Goal: Task Accomplishment & Management: Manage account settings

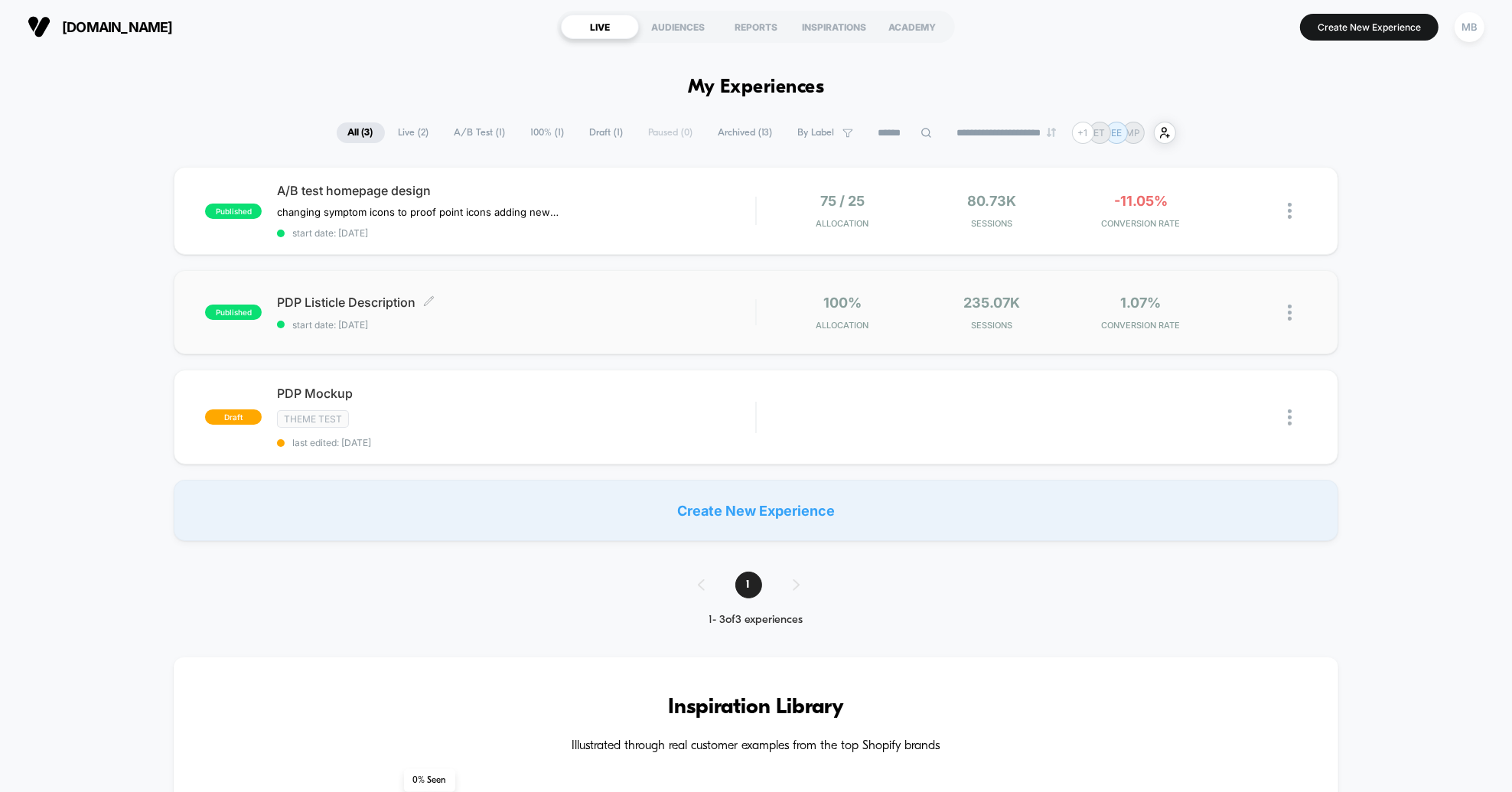
click at [498, 295] on span "PDP Listicle Description Click to edit experience details" at bounding box center [516, 302] width 478 height 15
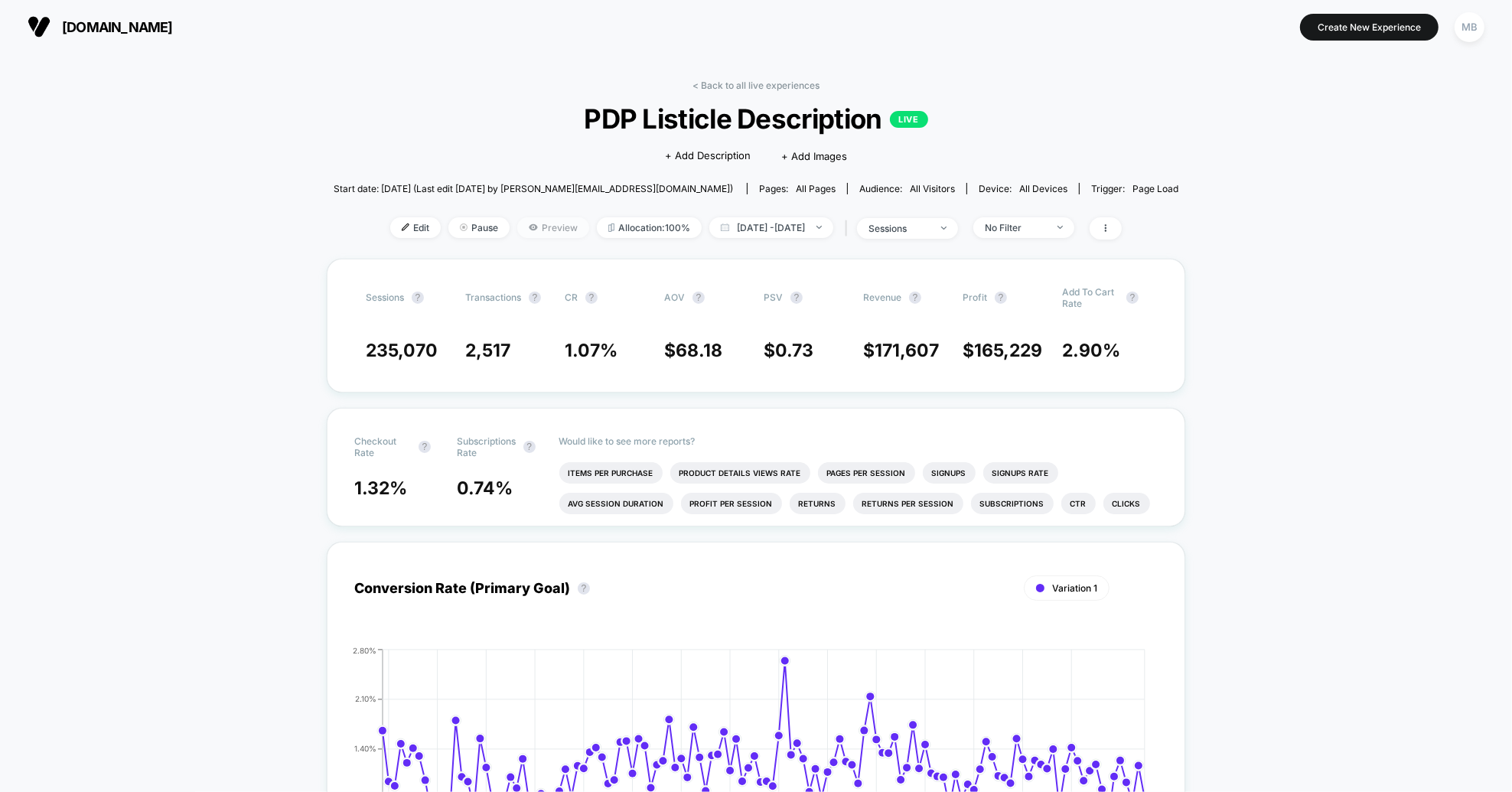
click at [520, 223] on span "Preview" at bounding box center [553, 228] width 72 height 21
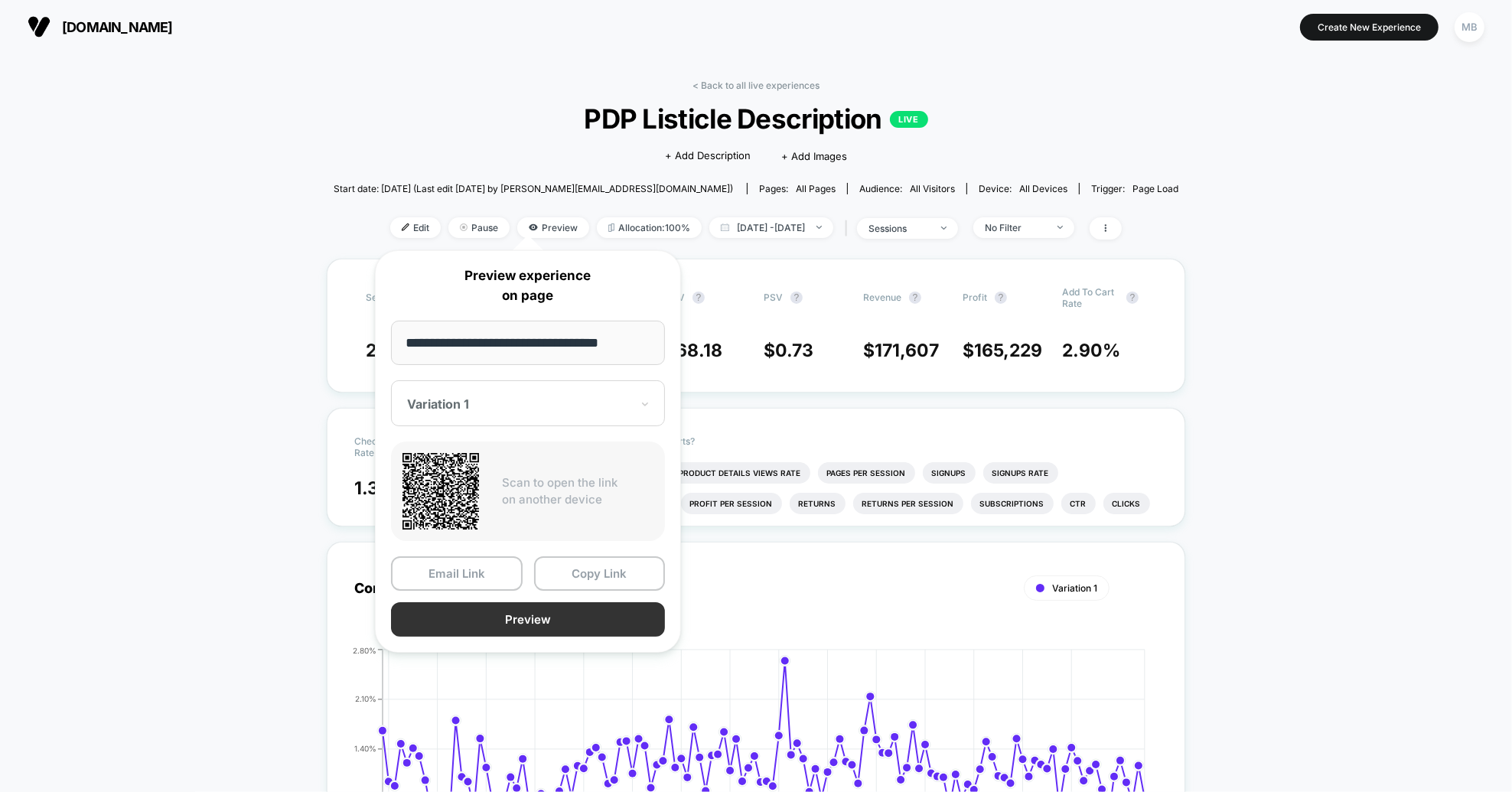
click at [550, 618] on button "Preview" at bounding box center [528, 619] width 274 height 35
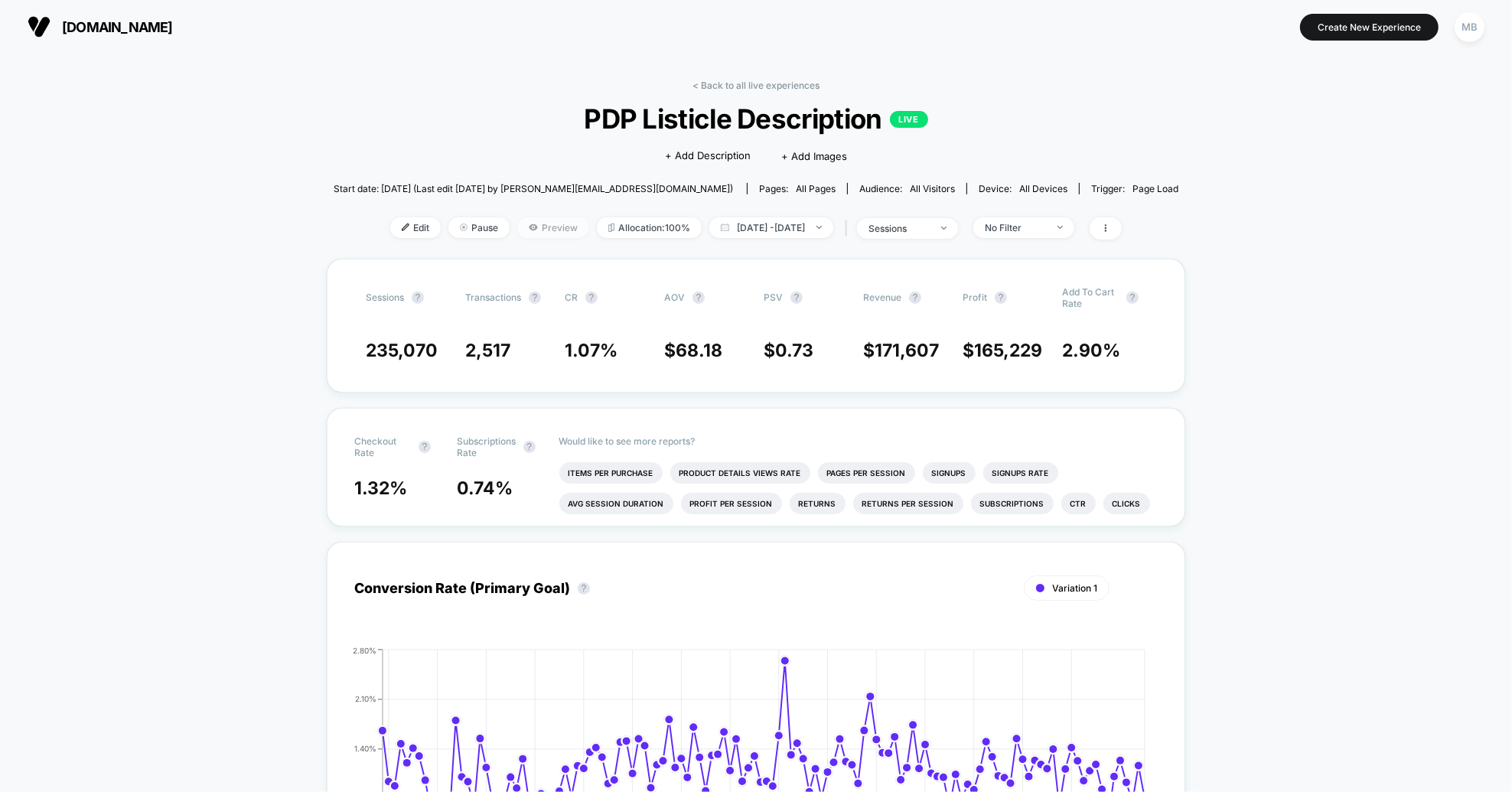
click at [532, 227] on span "Preview" at bounding box center [553, 228] width 72 height 21
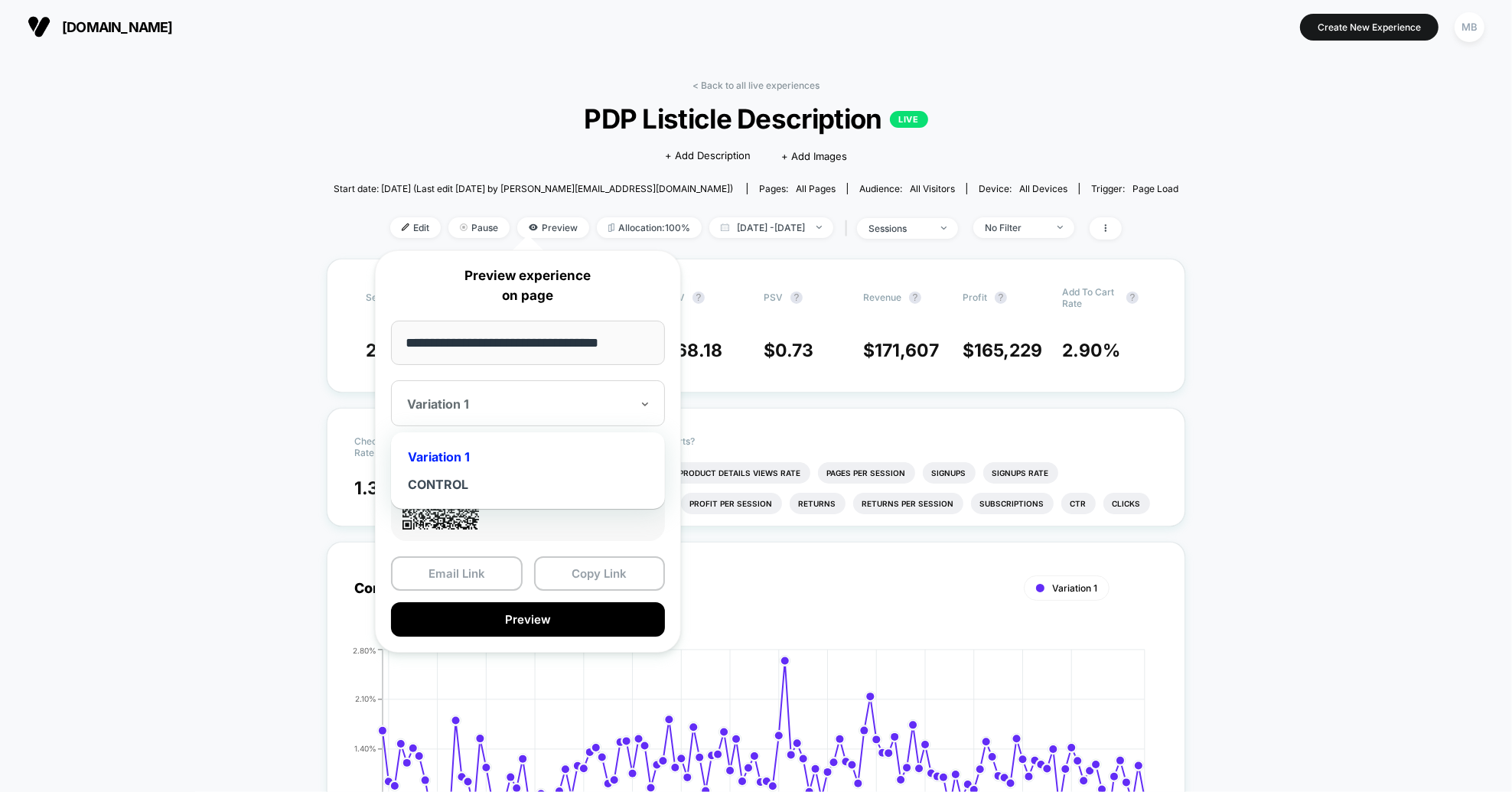
drag, startPoint x: 519, startPoint y: 410, endPoint x: 521, endPoint y: 429, distance: 19.1
click at [519, 410] on div at bounding box center [518, 404] width 223 height 15
drag, startPoint x: 509, startPoint y: 483, endPoint x: 500, endPoint y: 551, distance: 68.6
click at [509, 483] on div "CONTROL" at bounding box center [528, 484] width 258 height 27
drag, startPoint x: 533, startPoint y: 626, endPoint x: 523, endPoint y: 620, distance: 11.7
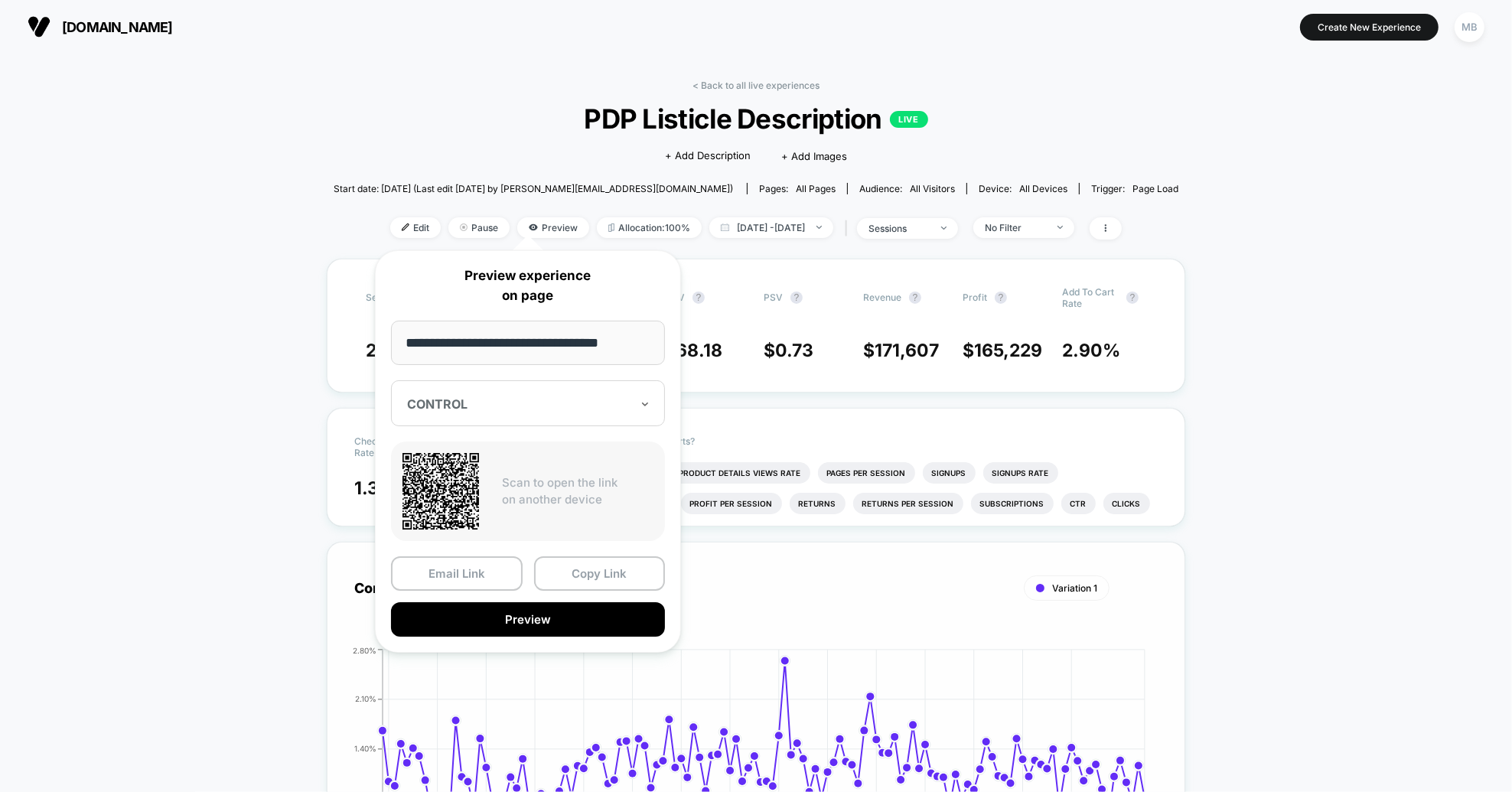
click at [533, 626] on button "Preview" at bounding box center [528, 619] width 274 height 35
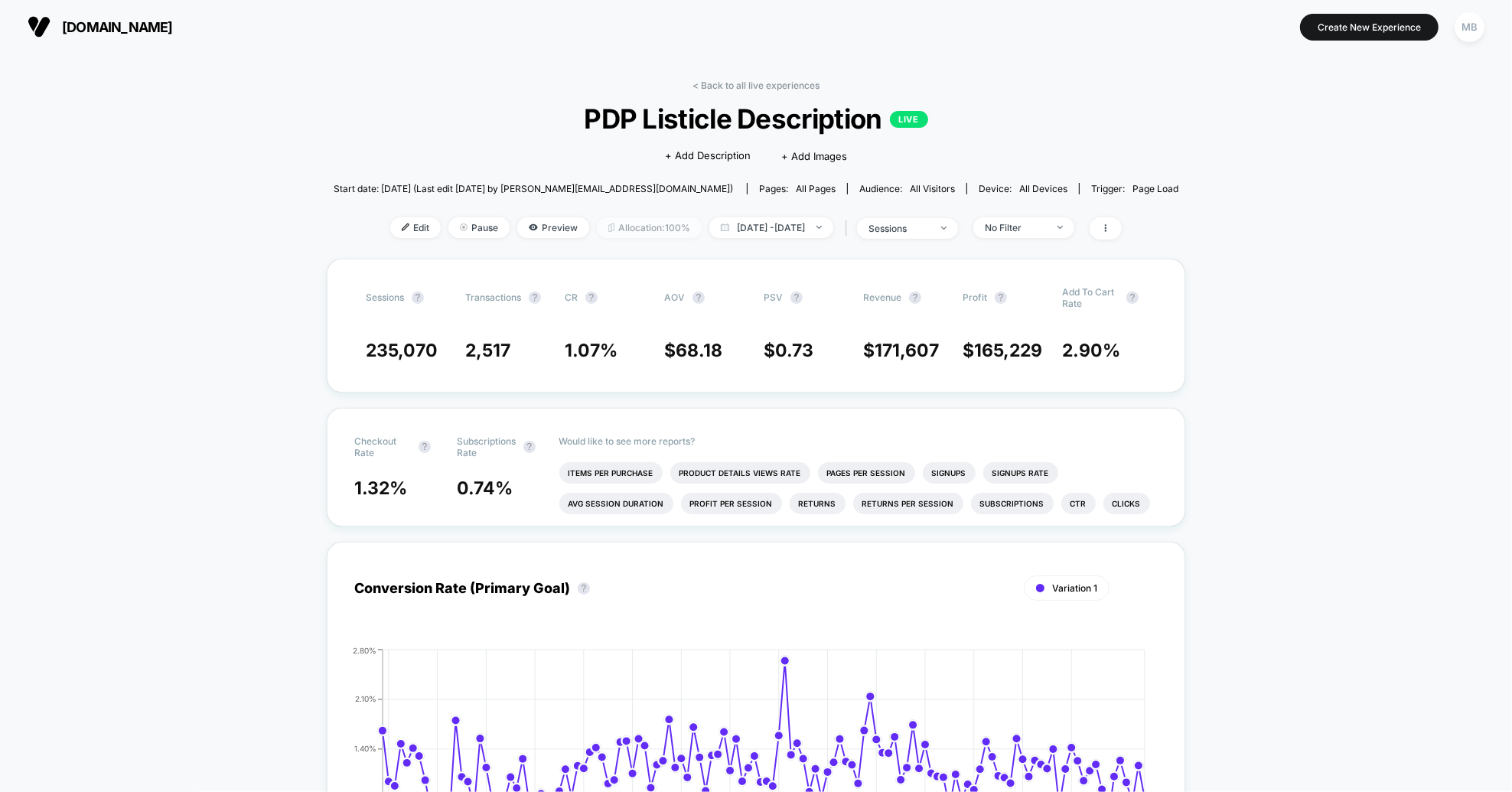
click at [597, 224] on span "Allocation: 100%" at bounding box center [649, 228] width 105 height 21
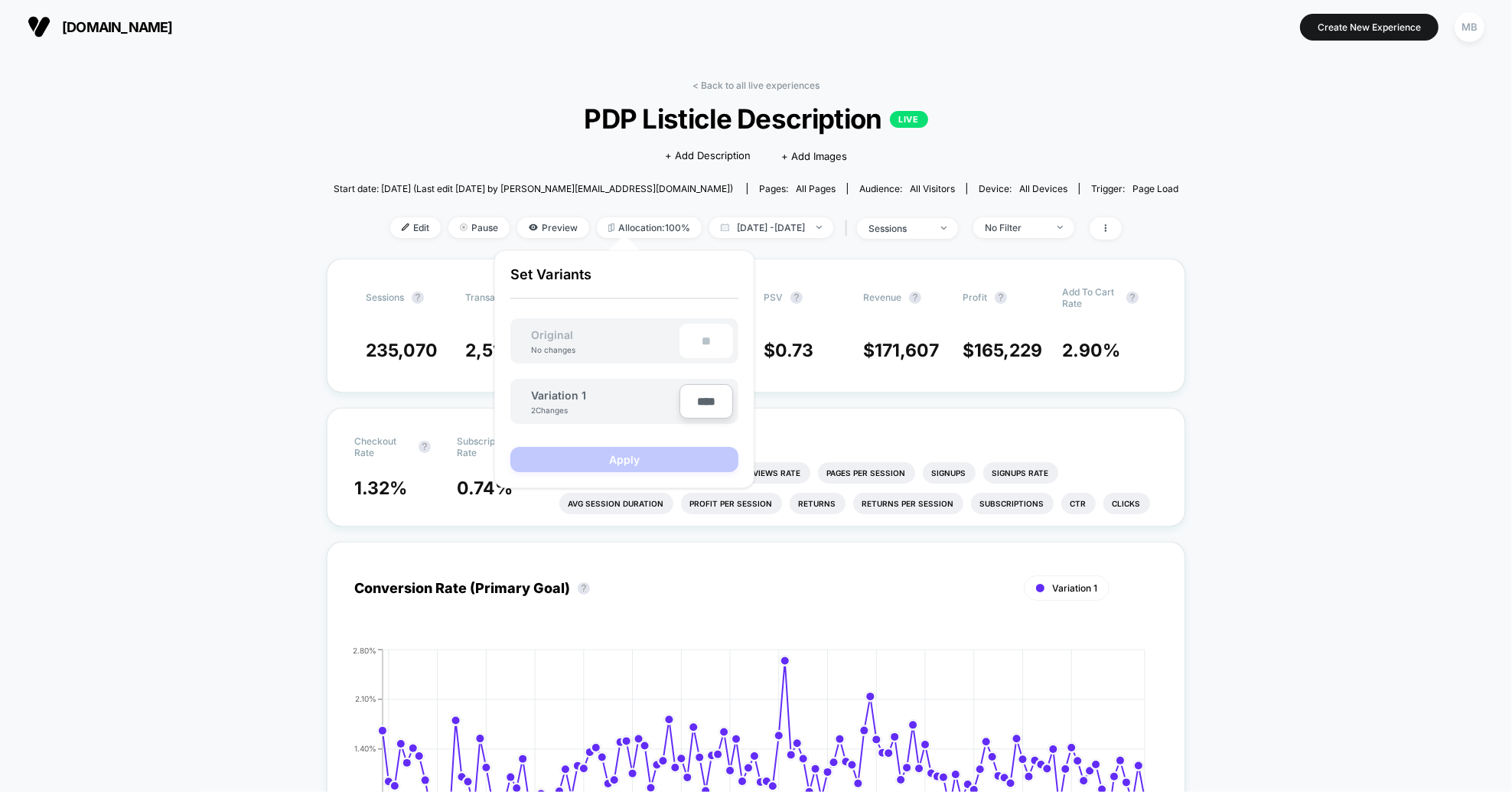
click at [735, 141] on div "Click to edit experience details + Add Description + Add Images" at bounding box center [756, 155] width 507 height 40
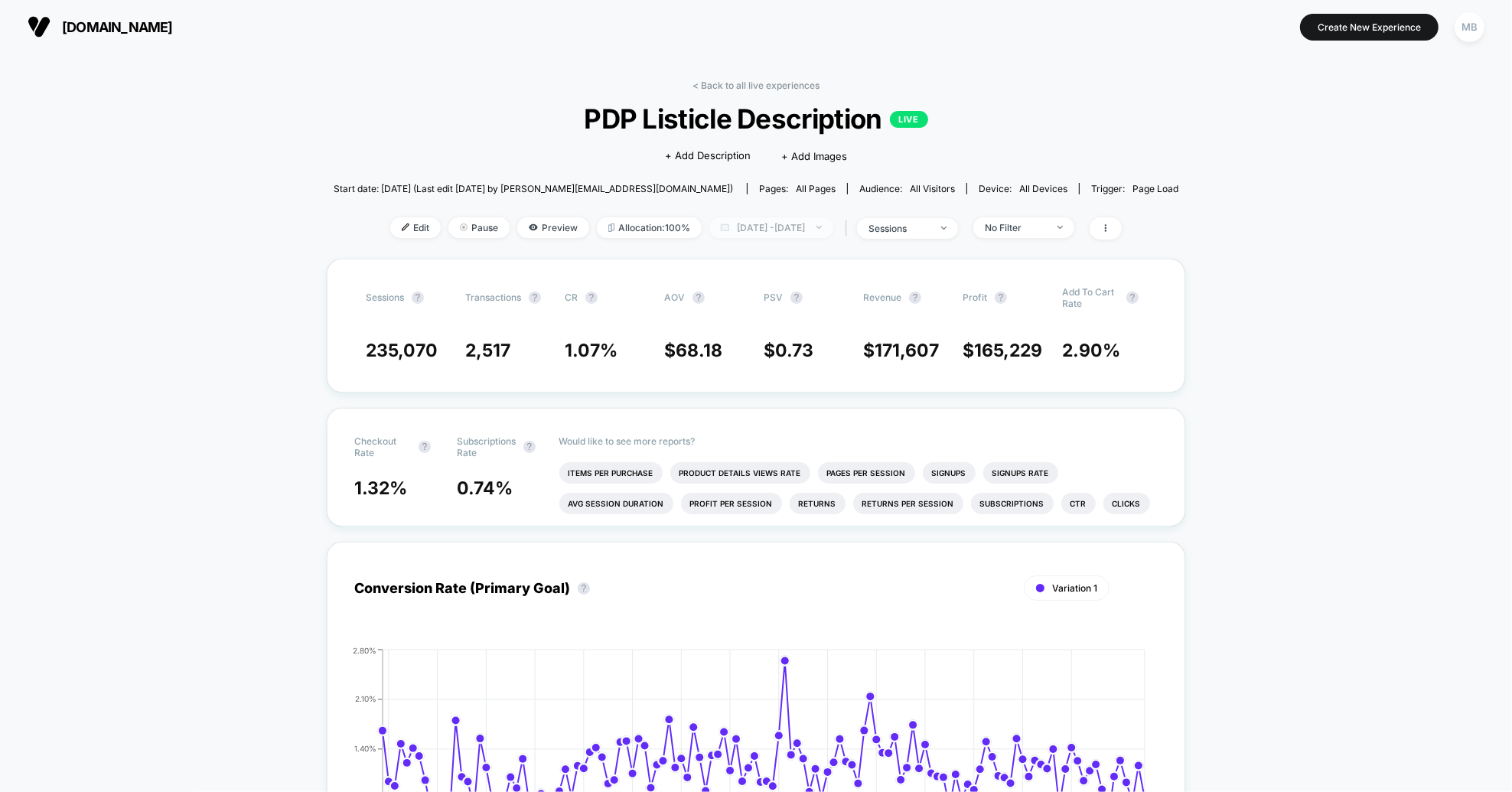
click at [781, 218] on span "[DATE] - [DATE]" at bounding box center [771, 228] width 124 height 21
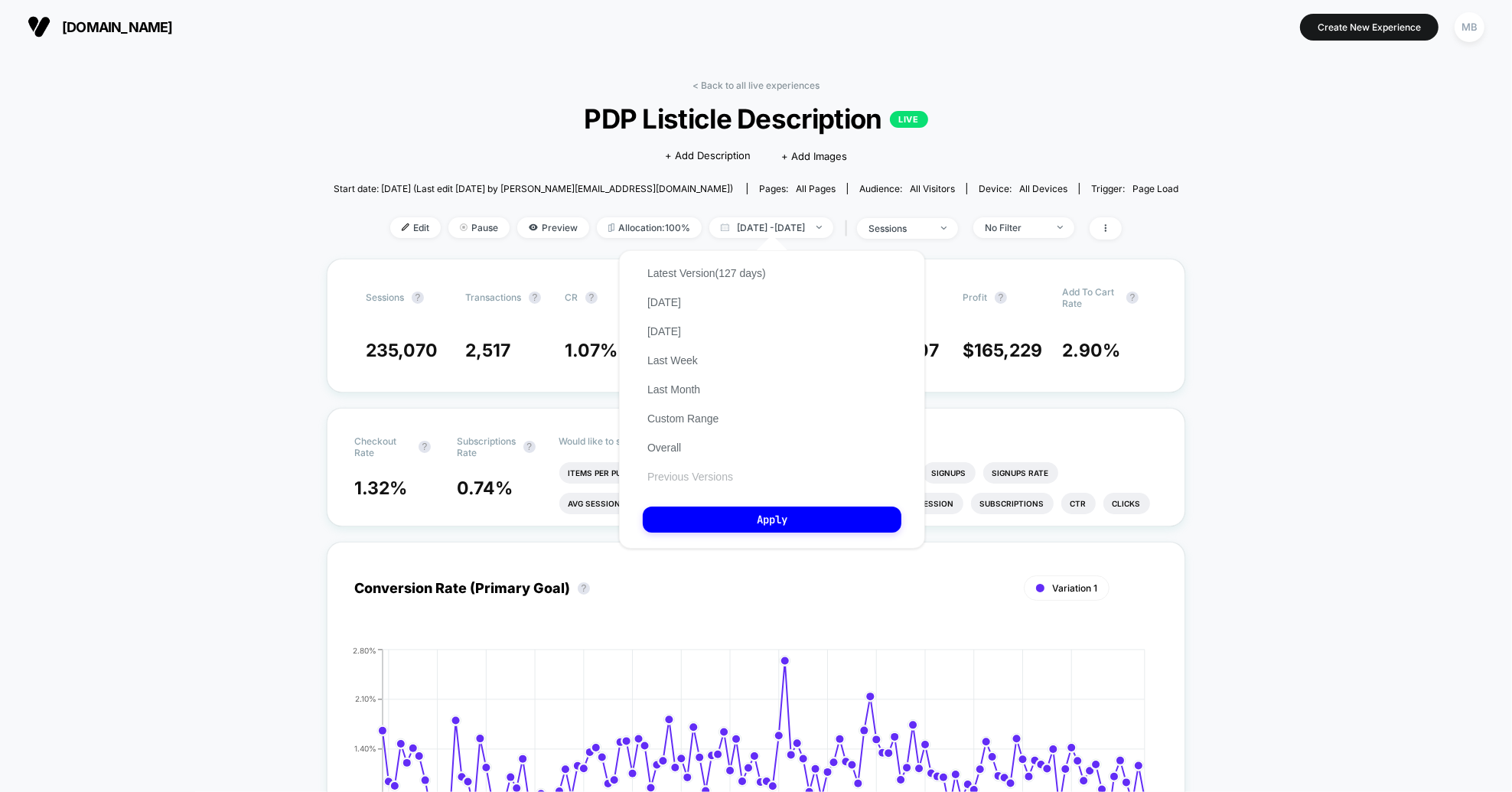
click at [704, 473] on button "Previous Versions" at bounding box center [690, 476] width 95 height 14
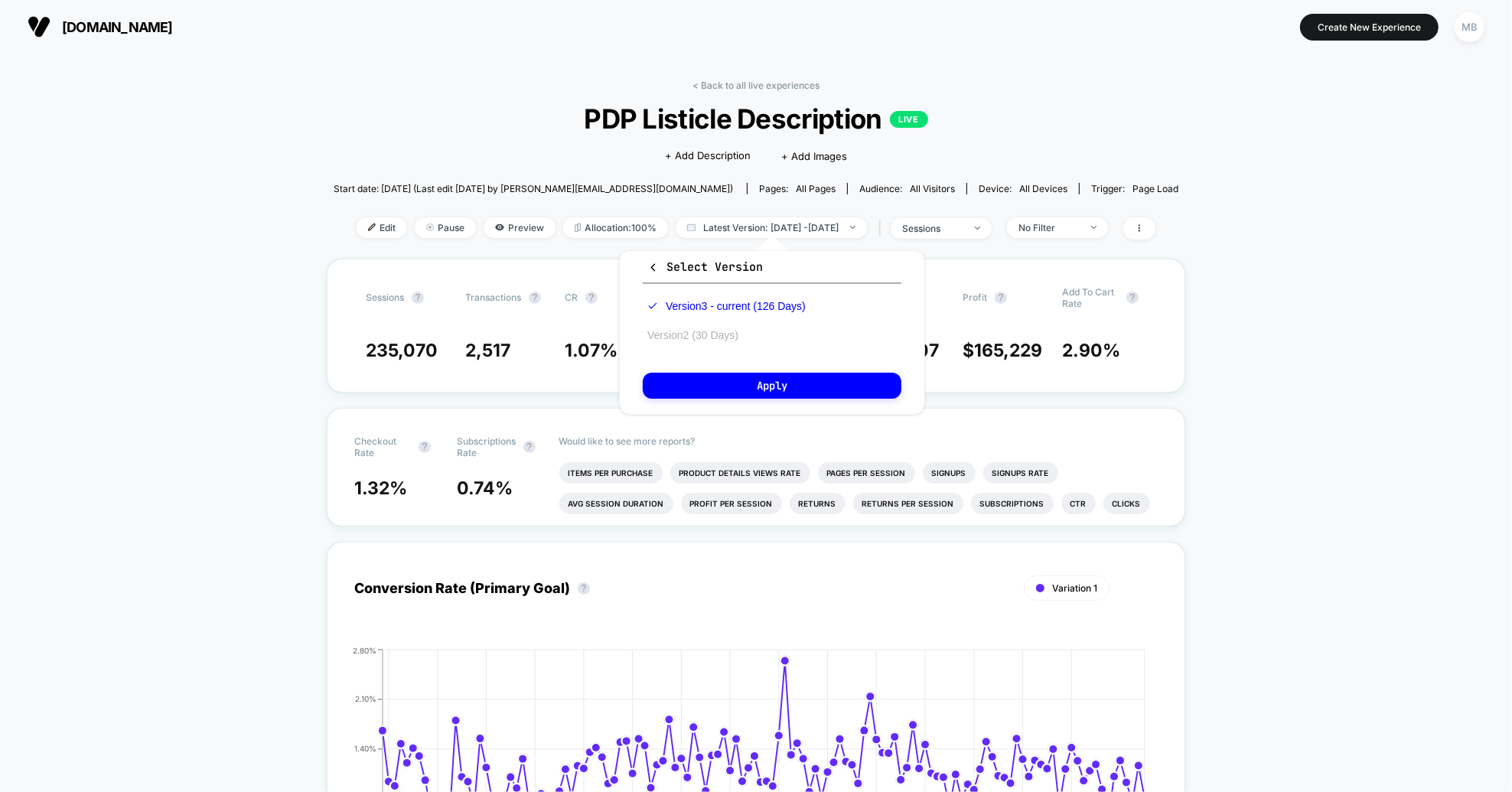
click at [711, 336] on button "Version 2 (30 Days)" at bounding box center [692, 335] width 100 height 14
click at [814, 381] on button "Apply" at bounding box center [771, 386] width 258 height 26
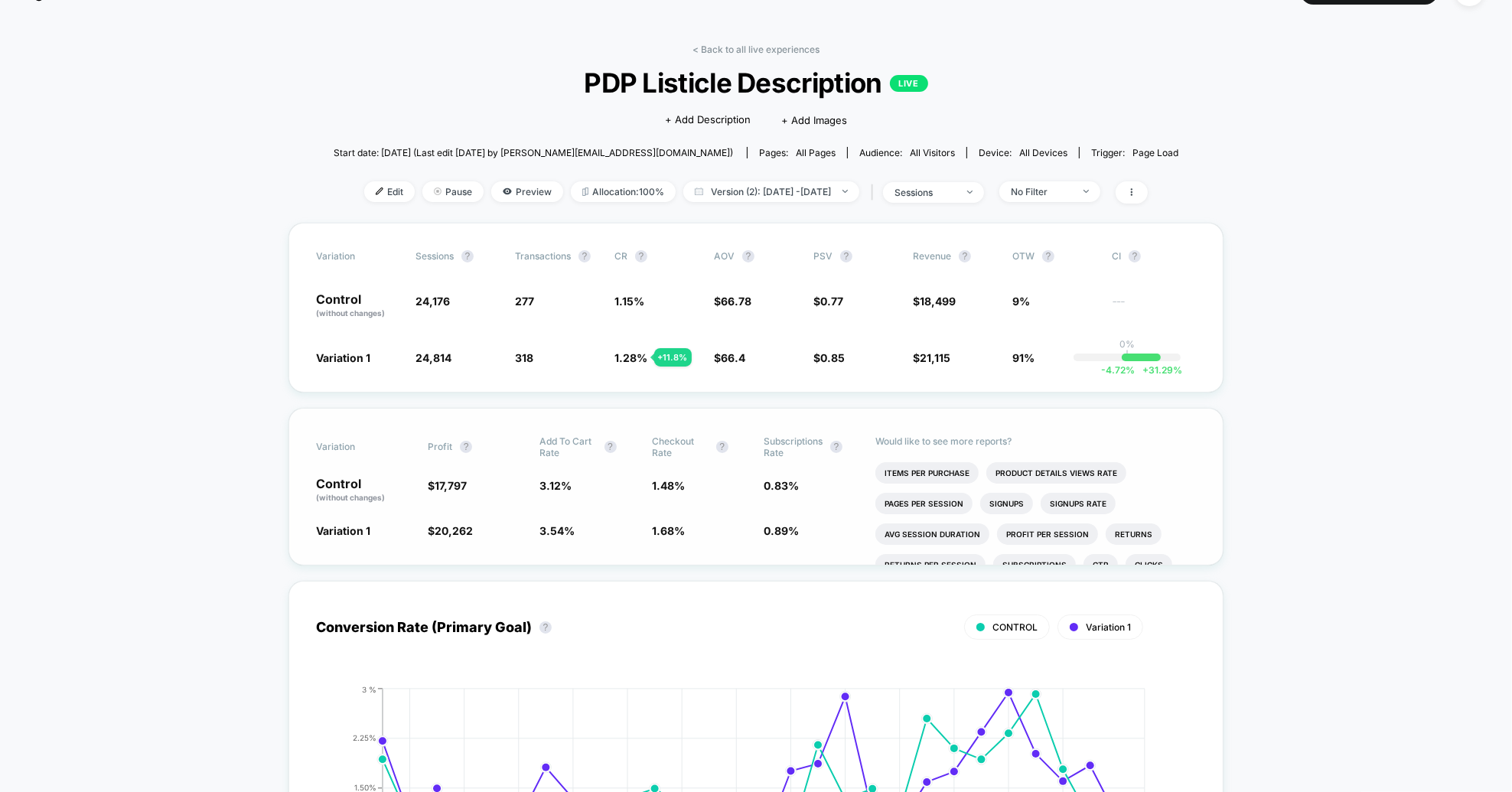
scroll to position [35, 0]
click at [788, 191] on span "Version (2): [DATE] - [DATE]" at bounding box center [771, 194] width 176 height 21
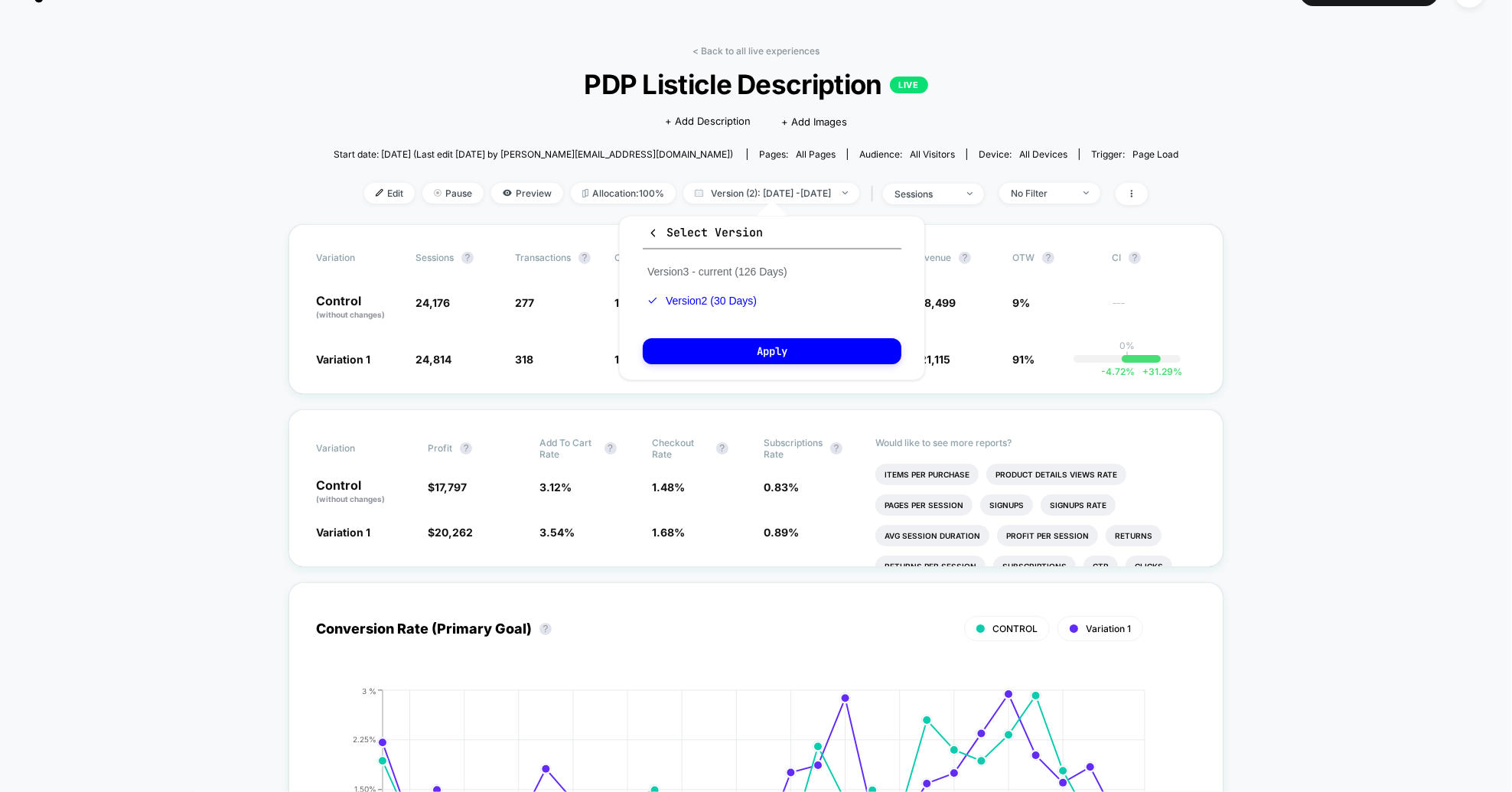
click at [973, 82] on span "PDP Listicle Description LIVE" at bounding box center [756, 84] width 760 height 32
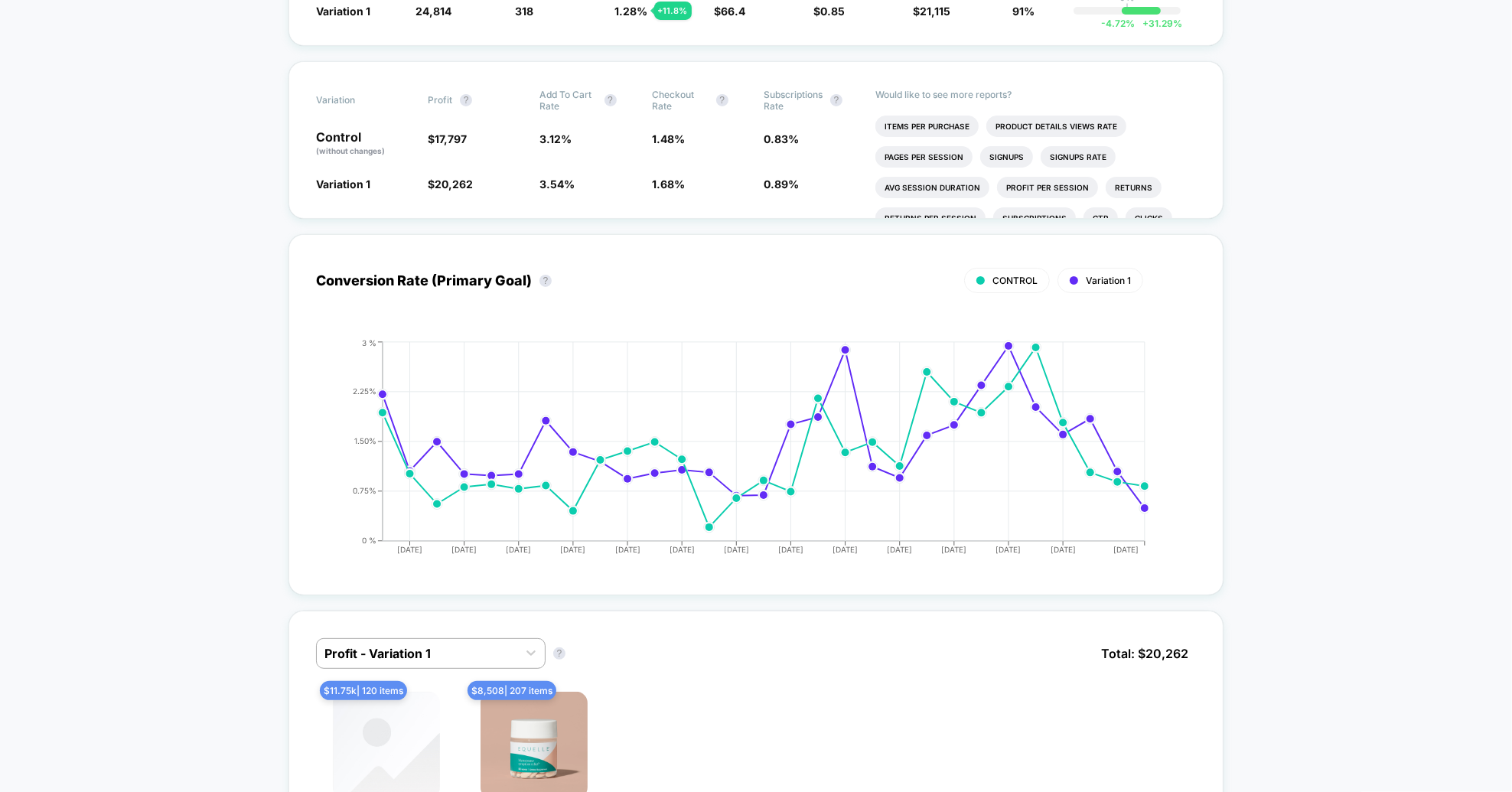
scroll to position [0, 0]
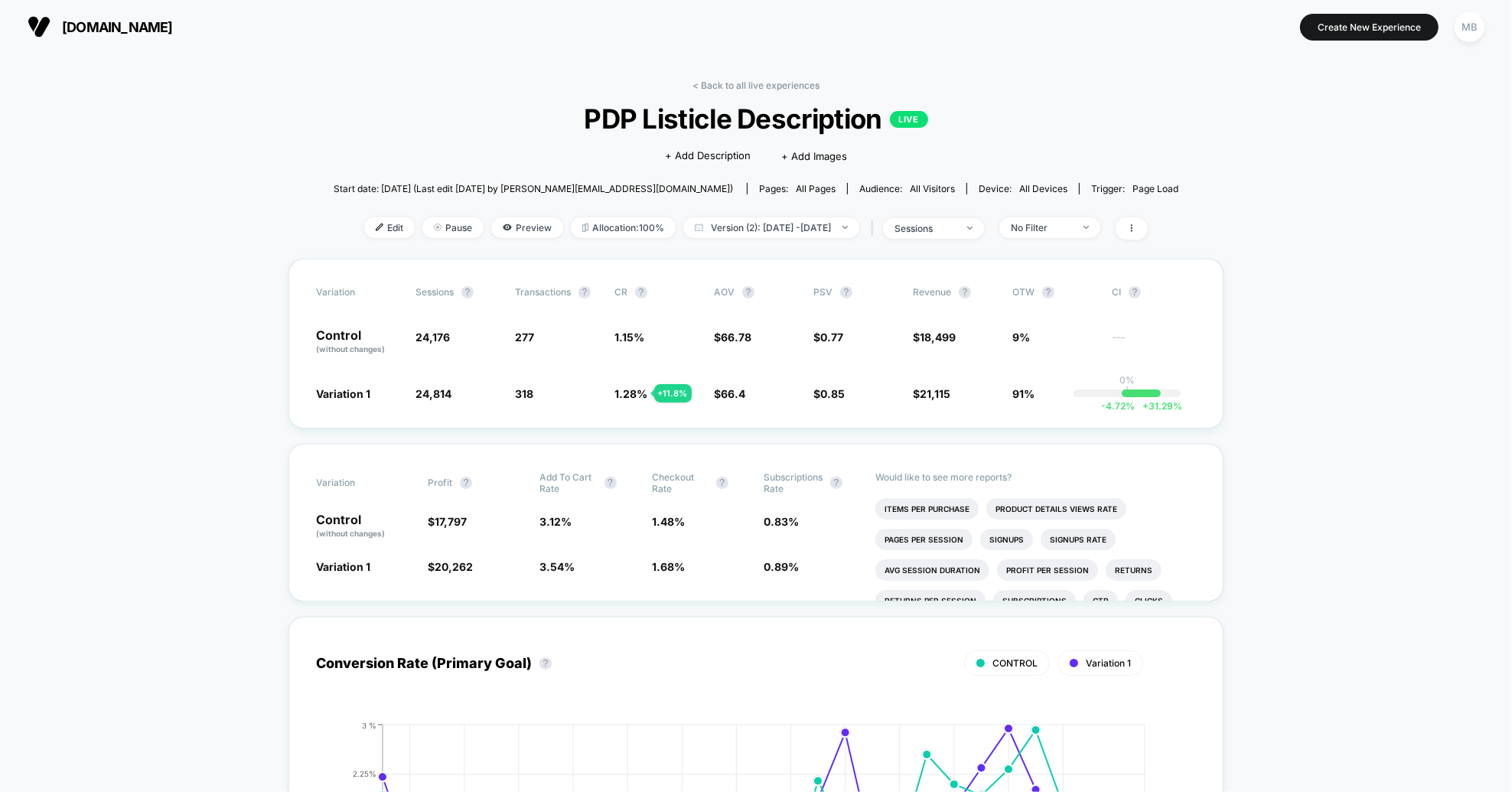
drag, startPoint x: 726, startPoint y: 82, endPoint x: 149, endPoint y: 174, distance: 584.3
click at [725, 82] on link "< Back to all live experiences" at bounding box center [755, 86] width 127 height 11
